Goal: Check status: Check status

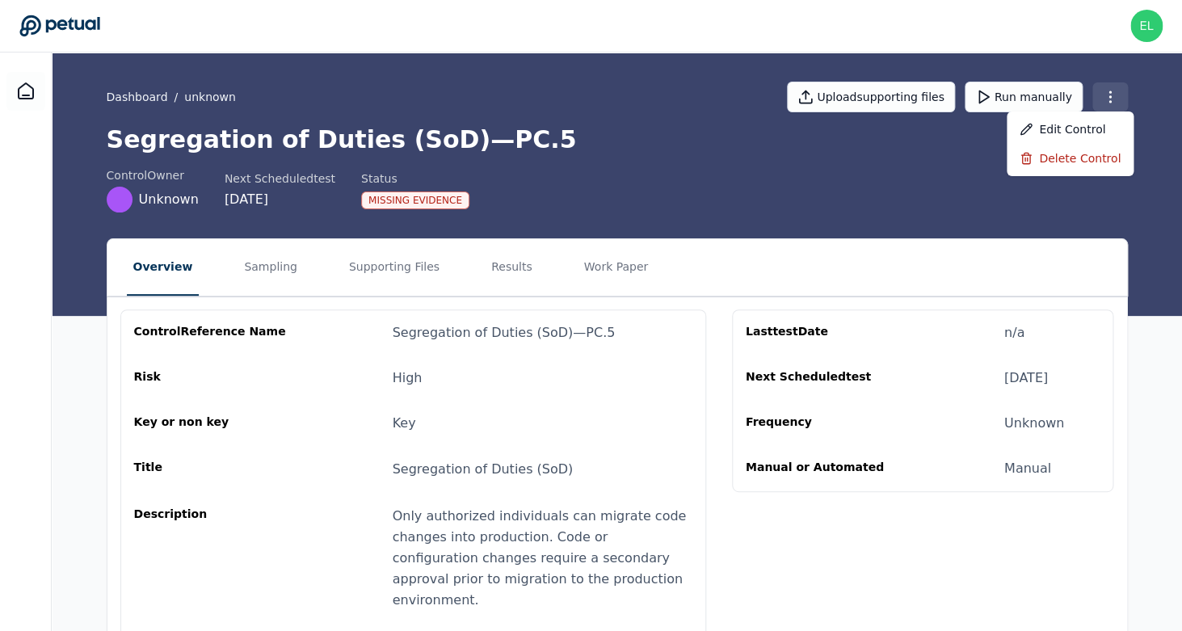
click at [1126, 86] on html "[PERSON_NAME][EMAIL_ADDRESS] [EMAIL_ADDRESS] Sign out Dashboard / unknown Uploa…" at bounding box center [591, 465] width 1182 height 931
click at [765, 107] on html "[PERSON_NAME][EMAIL_ADDRESS] [EMAIL_ADDRESS] Sign out Dashboard / unknown Uploa…" at bounding box center [591, 465] width 1182 height 931
